Goal: Task Accomplishment & Management: Complete application form

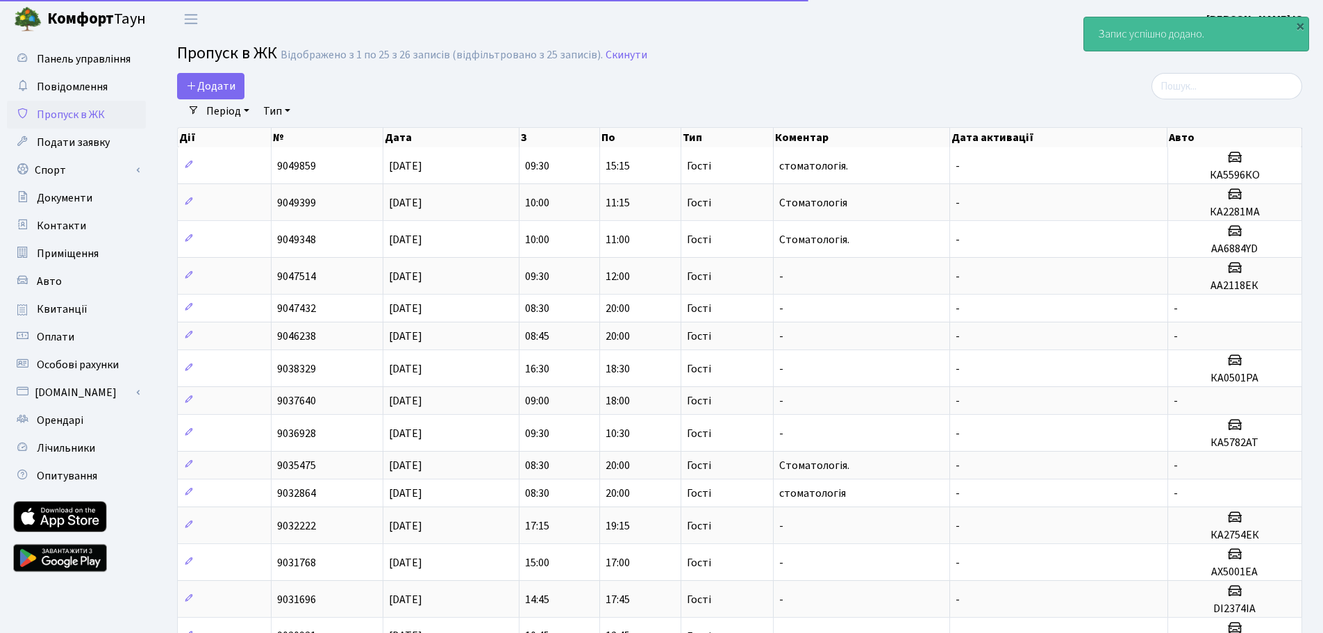
select select "25"
click at [213, 88] on span "Додати" at bounding box center [210, 85] width 49 height 15
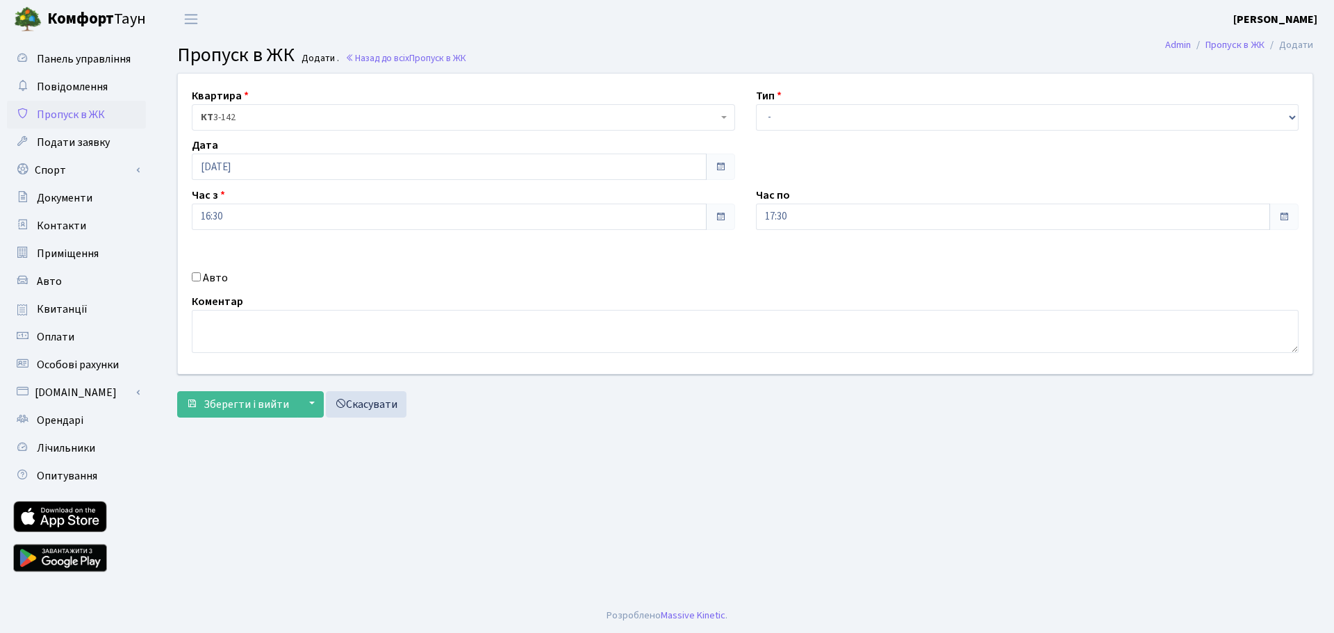
click at [198, 275] on input "Авто" at bounding box center [196, 276] width 9 height 9
checkbox input "true"
type input "КА0900ХІ"
drag, startPoint x: 781, startPoint y: 106, endPoint x: 783, endPoint y: 119, distance: 13.4
click at [781, 106] on select "- Доставка Таксі Гості Сервіс" at bounding box center [1027, 117] width 543 height 26
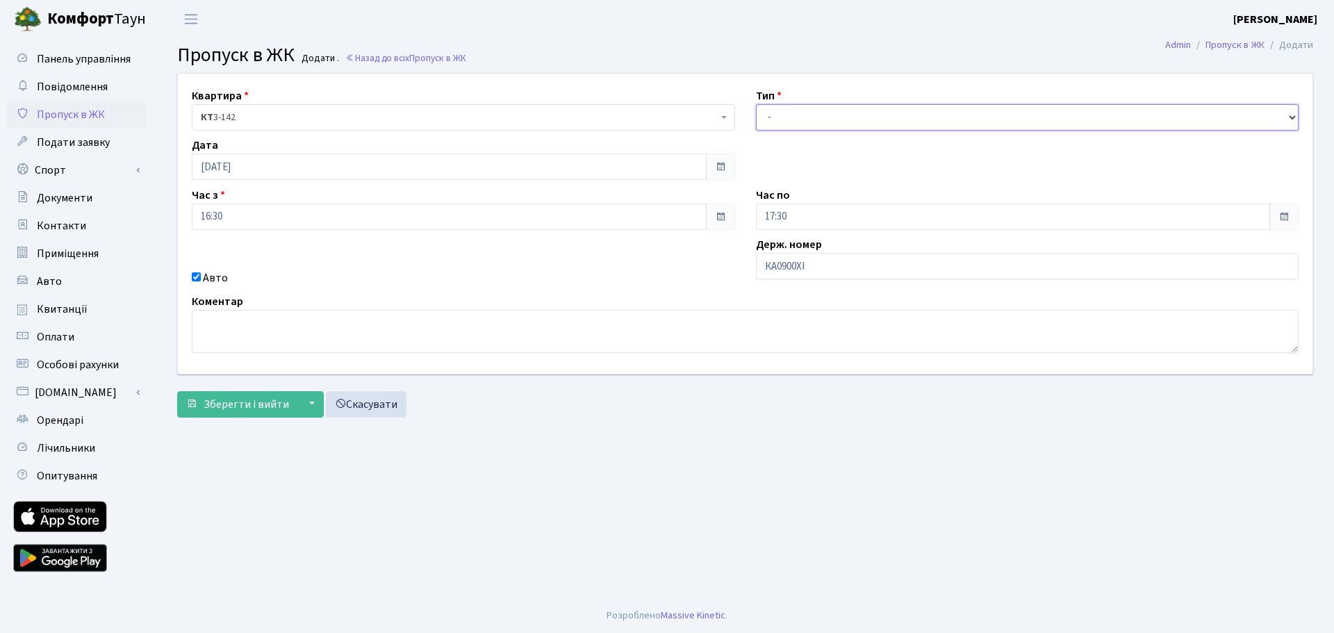
select select "3"
click at [756, 104] on select "- Доставка Таксі Гості Сервіс" at bounding box center [1027, 117] width 543 height 26
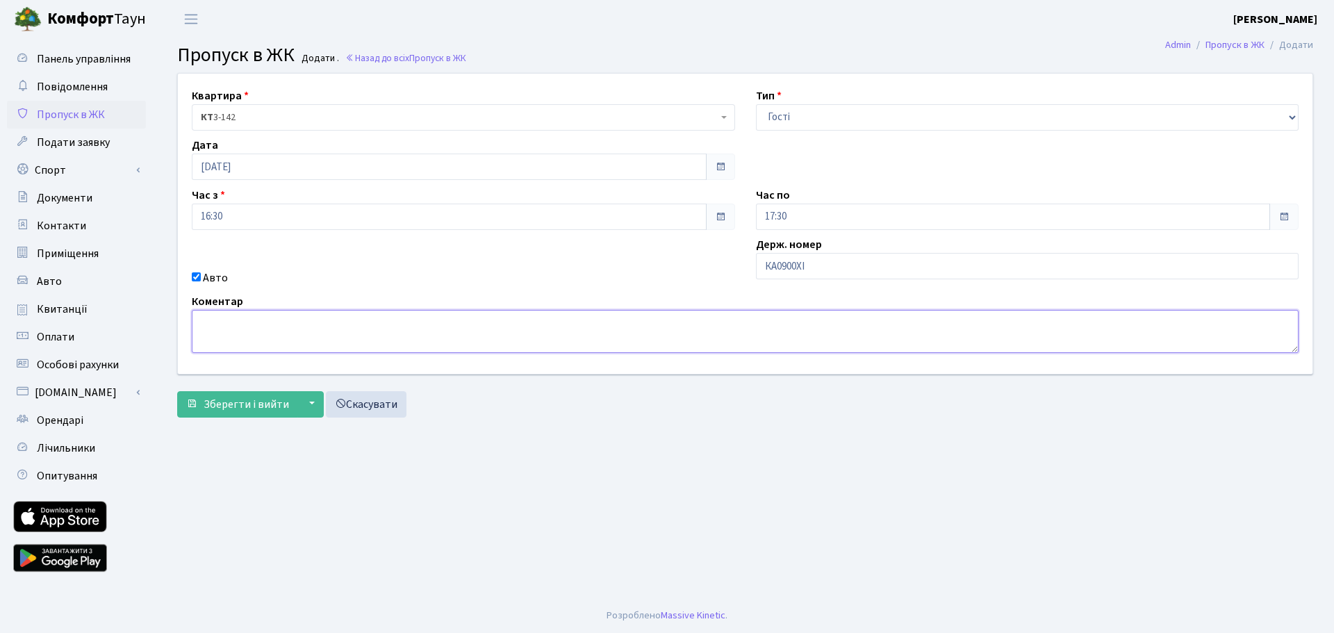
click at [210, 317] on textarea at bounding box center [745, 331] width 1106 height 43
type textarea "Стоматологія"
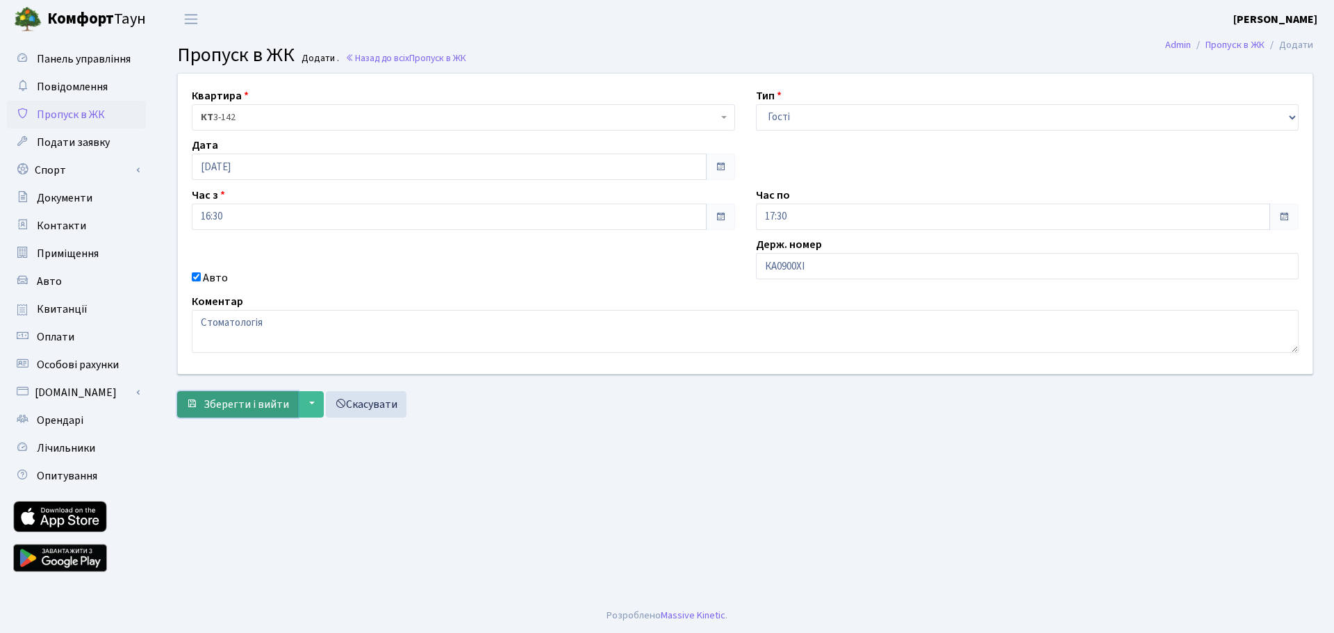
click at [250, 403] on span "Зберегти і вийти" at bounding box center [246, 404] width 85 height 15
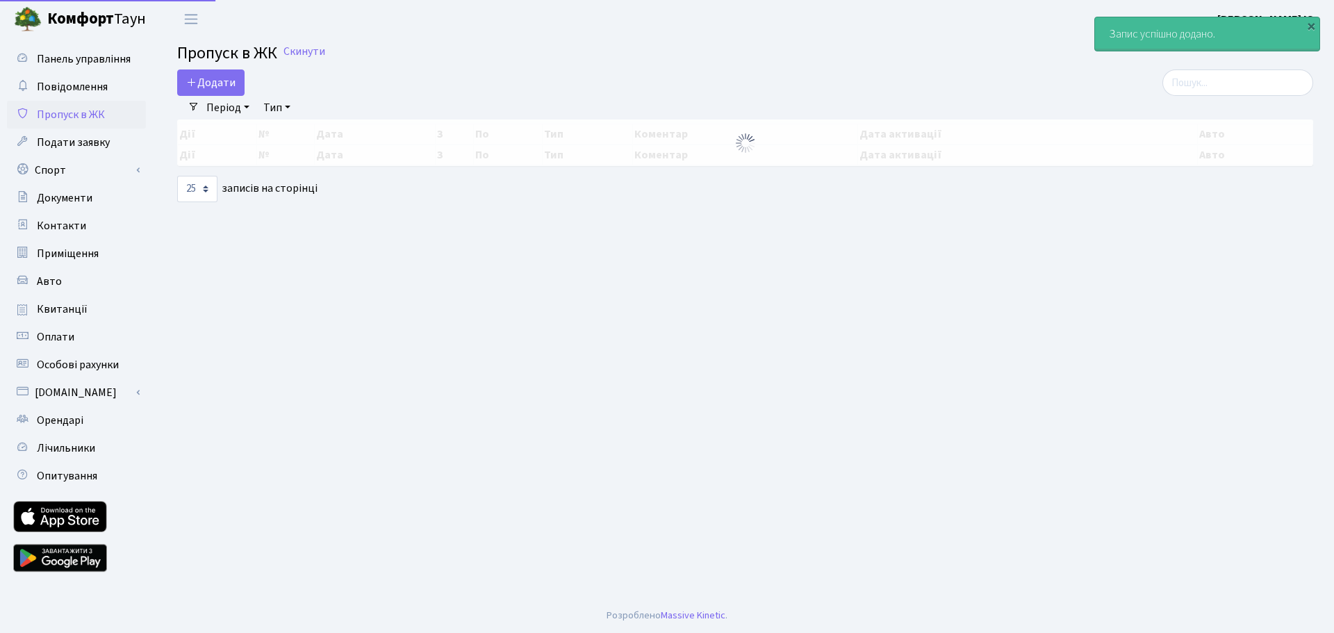
select select "25"
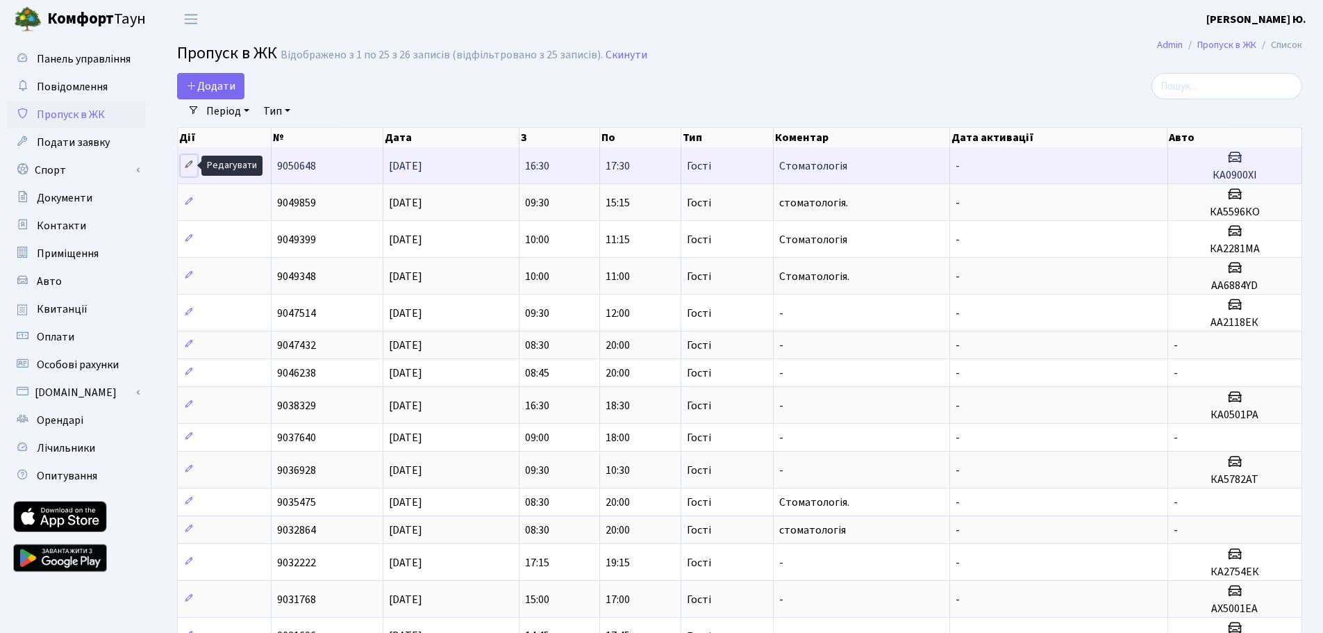
click at [187, 160] on icon at bounding box center [189, 165] width 10 height 10
